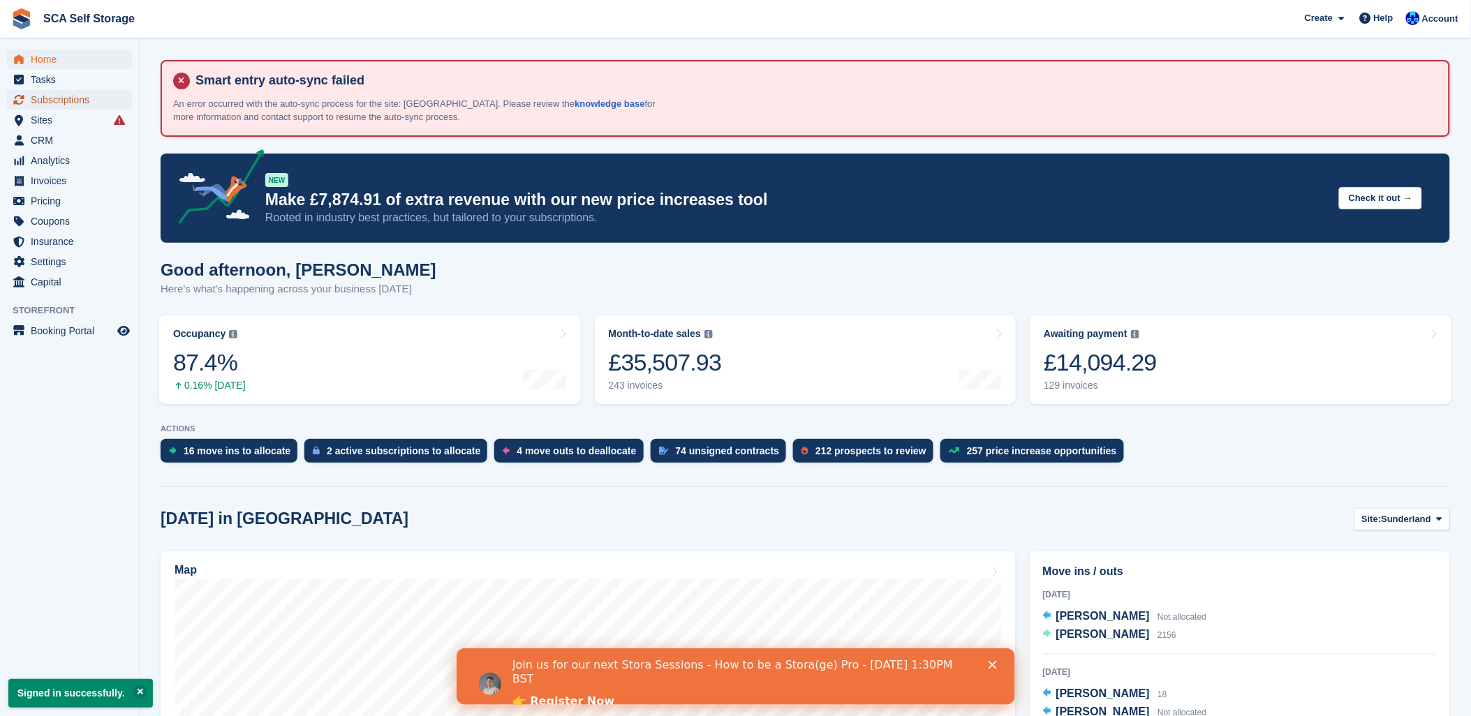
click at [57, 102] on span "Subscriptions" at bounding box center [73, 100] width 84 height 20
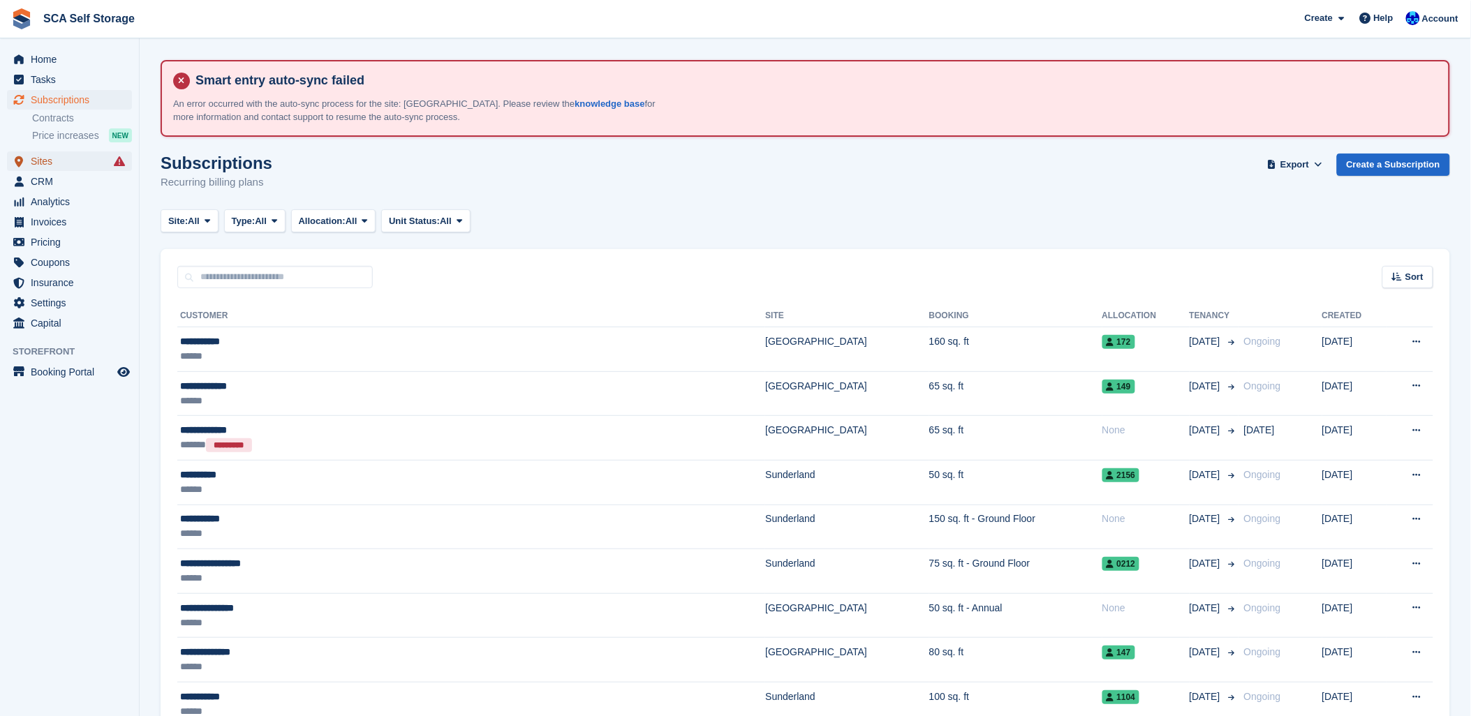
click at [68, 163] on span "Sites" at bounding box center [73, 162] width 84 height 20
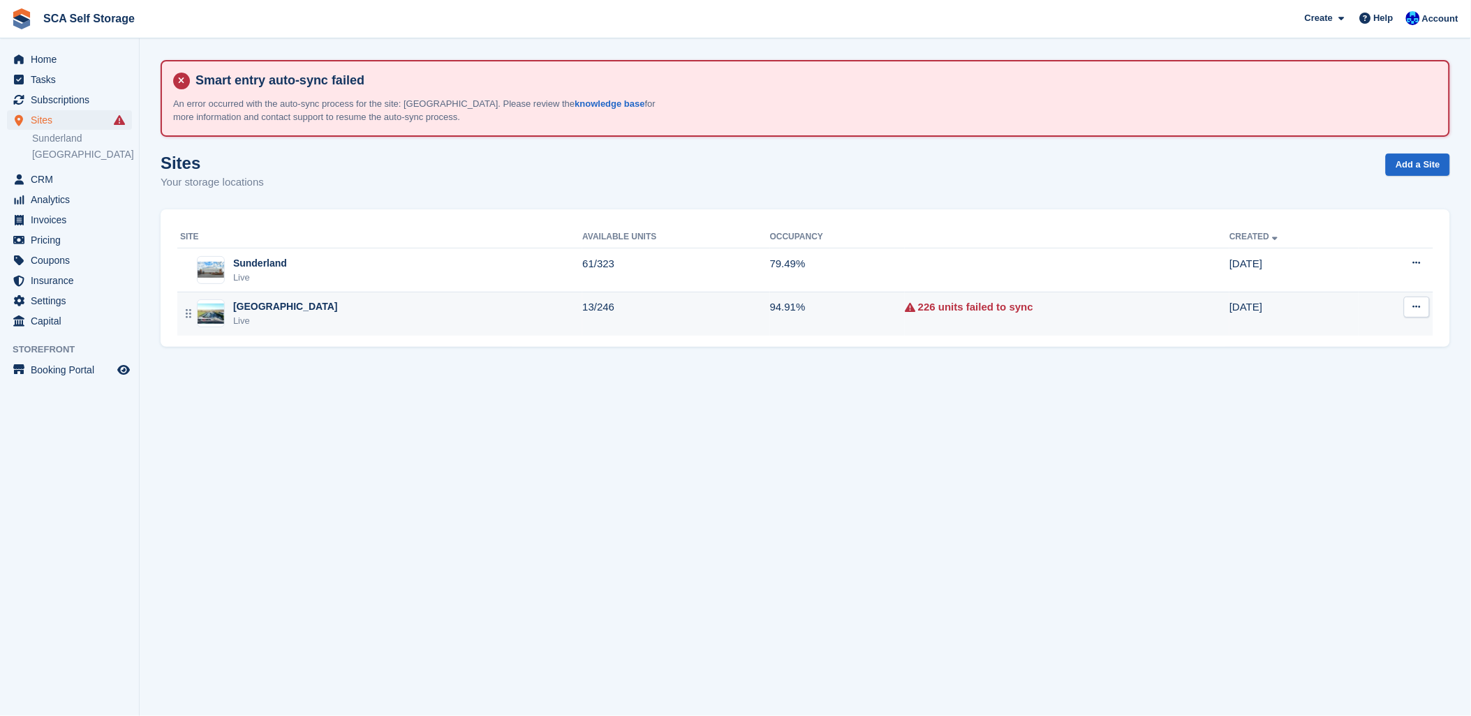
click at [307, 300] on div "Sheffield Live" at bounding box center [381, 314] width 402 height 29
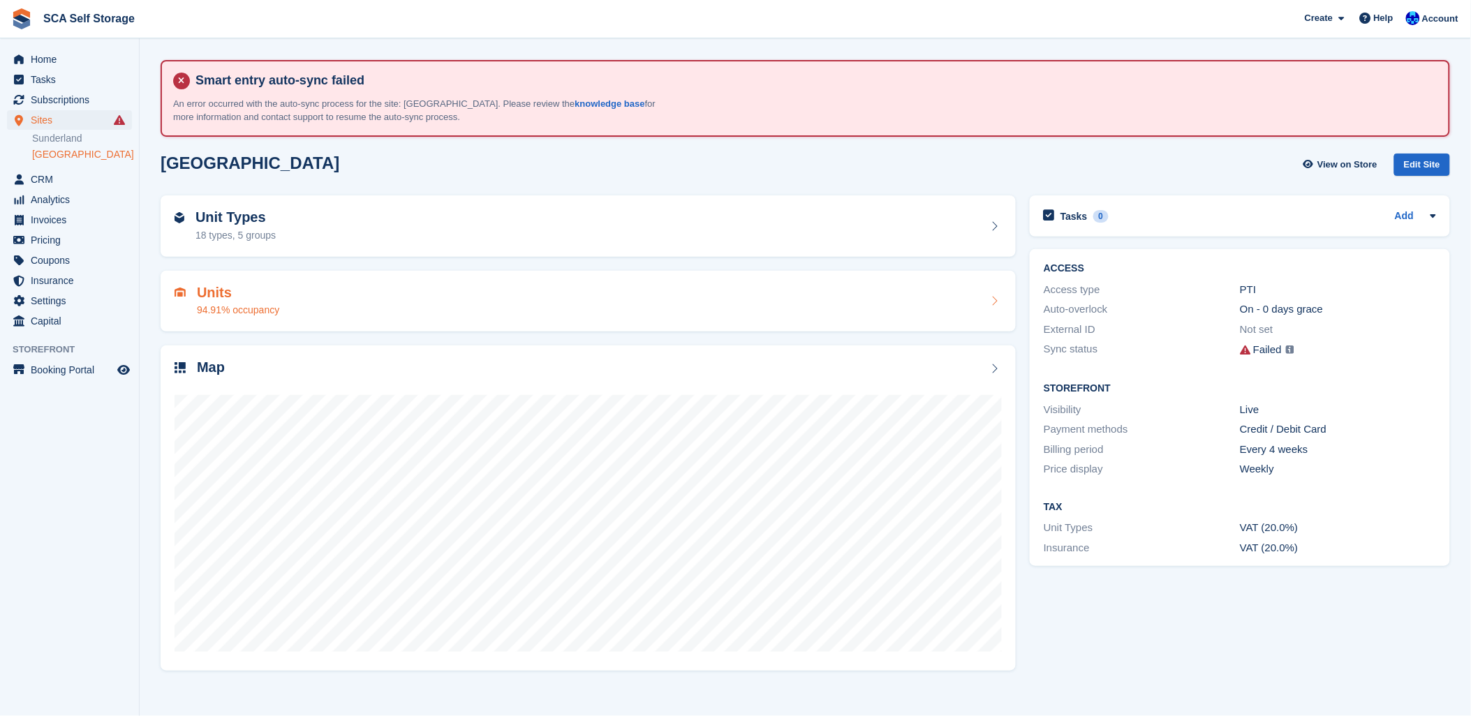
click at [316, 311] on div "Units 94.91% occupancy" at bounding box center [588, 302] width 827 height 34
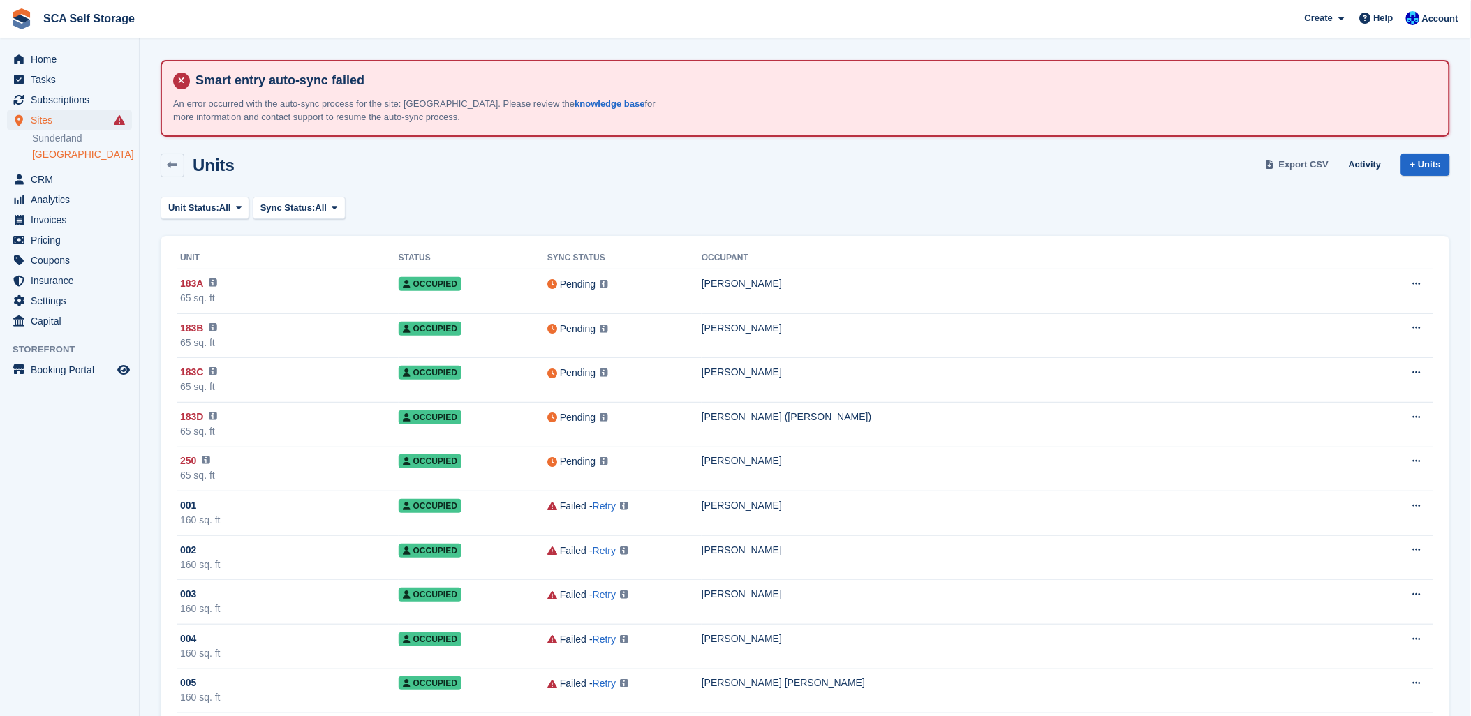
click at [1323, 161] on span "Export CSV" at bounding box center [1304, 165] width 50 height 14
click at [678, 171] on div "Units Export CSV Activity + Units" at bounding box center [806, 166] width 1290 height 24
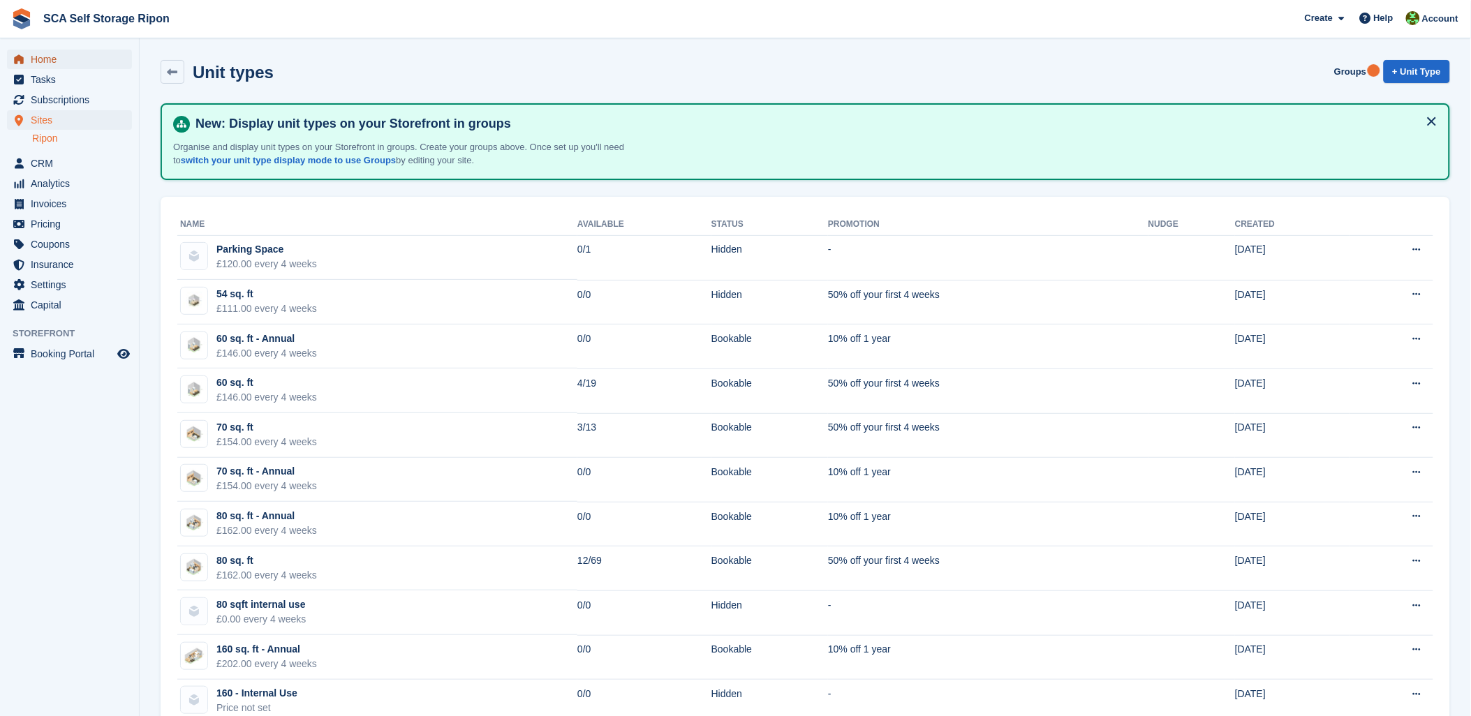
click at [63, 61] on span "Home" at bounding box center [73, 60] width 84 height 20
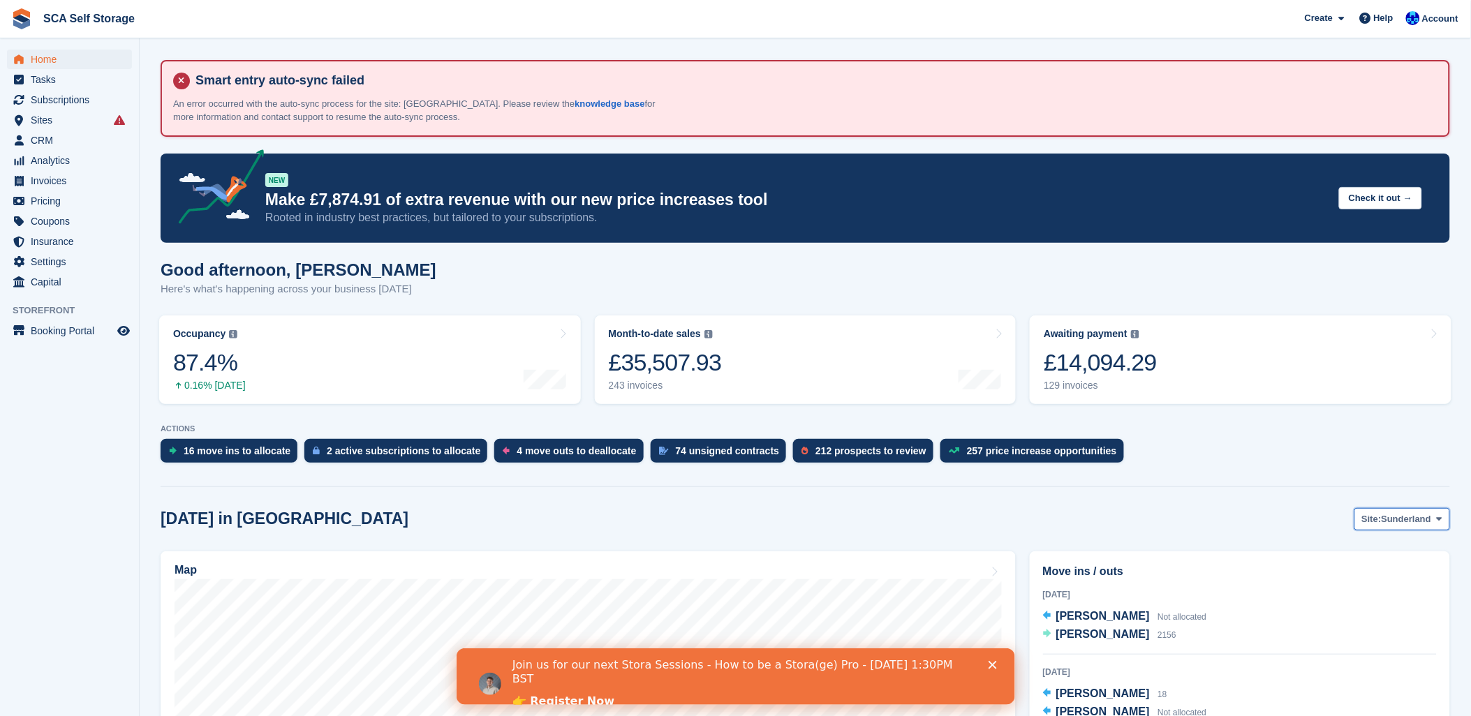
click at [1369, 519] on span "Site:" at bounding box center [1372, 520] width 20 height 14
click at [1357, 575] on link "Sheffield" at bounding box center [1381, 577] width 126 height 25
click at [1450, 12] on span "Account" at bounding box center [1440, 19] width 36 height 14
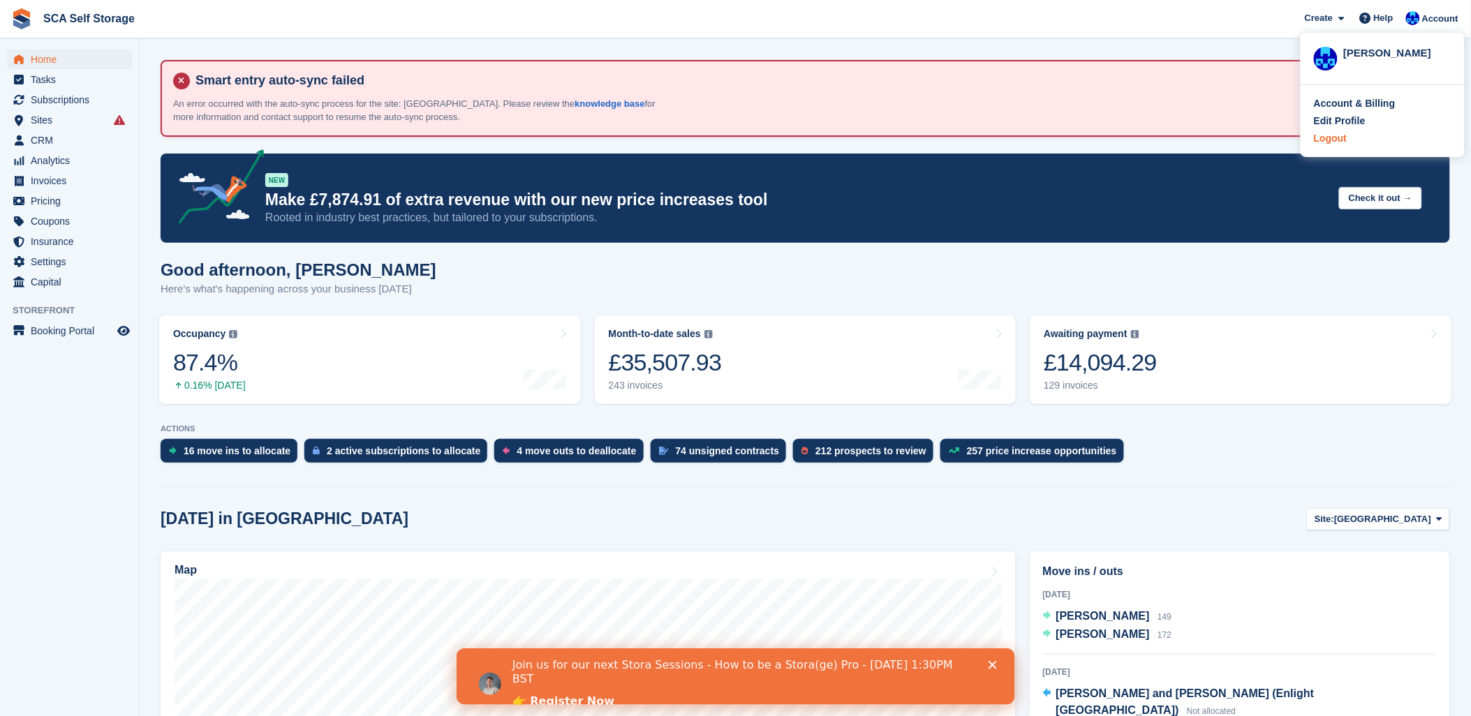
click at [1344, 138] on div "Logout" at bounding box center [1330, 138] width 33 height 15
